Goal: Navigation & Orientation: Find specific page/section

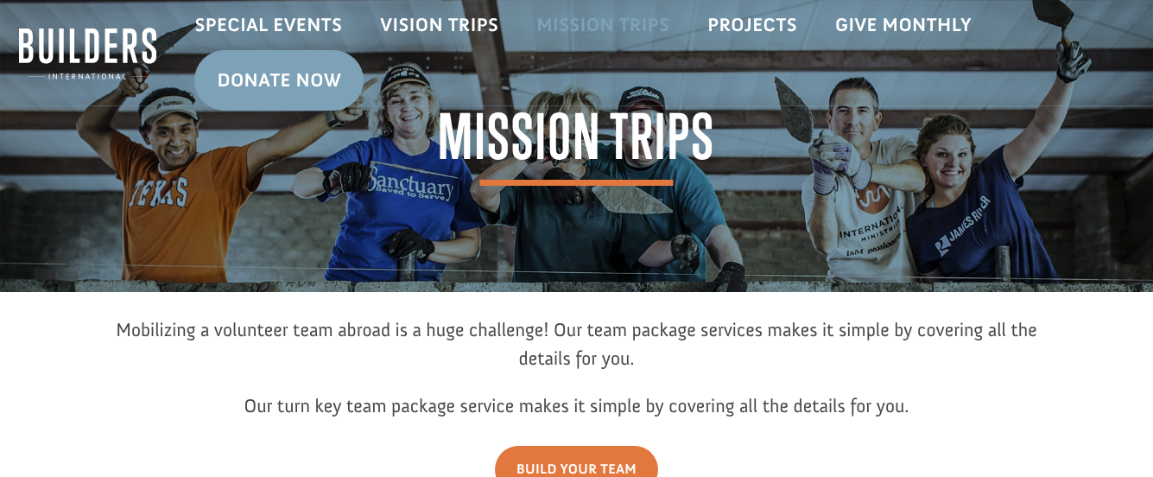
click at [602, 18] on link "Mission Trips" at bounding box center [602, 25] width 171 height 50
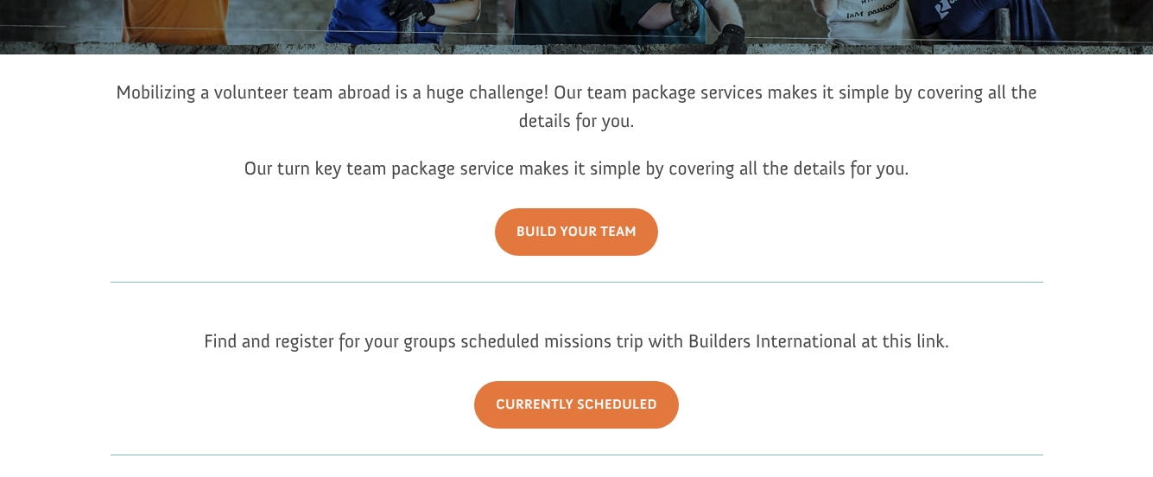
scroll to position [238, 0]
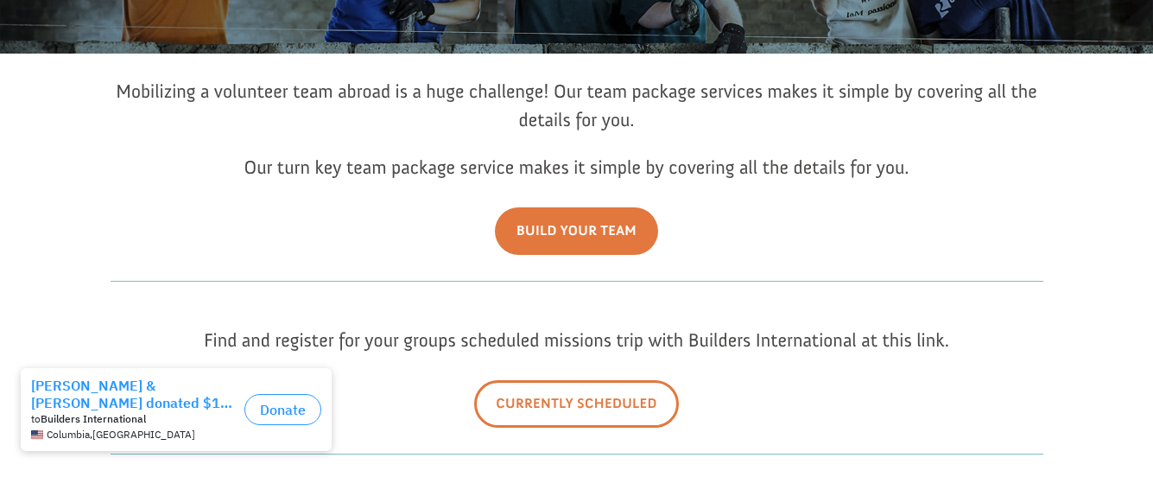
click at [581, 417] on link "Currently Scheduled" at bounding box center [576, 403] width 205 height 47
